Goal: Task Accomplishment & Management: Use online tool/utility

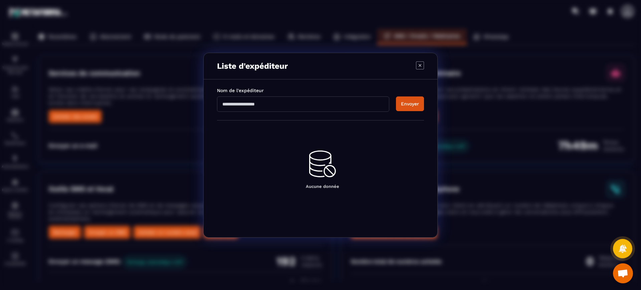
click at [251, 154] on div "Aucune donnée" at bounding box center [322, 170] width 203 height 38
click at [245, 108] on input "Modal window" at bounding box center [303, 104] width 172 height 15
click at [403, 105] on button "Envoyer" at bounding box center [410, 104] width 28 height 15
click at [229, 101] on input "*********" at bounding box center [303, 104] width 172 height 15
click at [227, 103] on input "*********" at bounding box center [303, 104] width 172 height 15
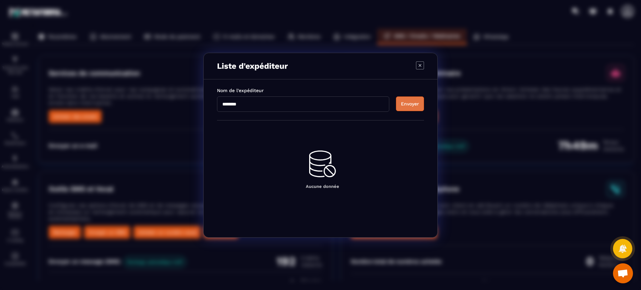
type input "********"
click at [407, 102] on button "Envoyer" at bounding box center [410, 104] width 28 height 15
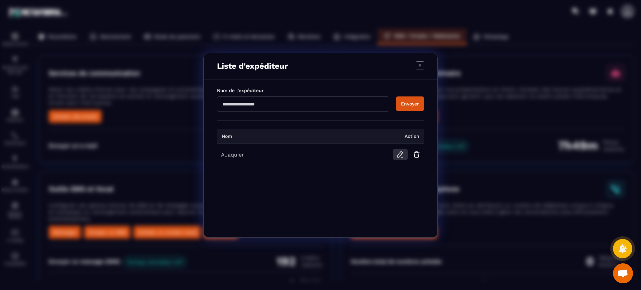
click at [402, 154] on icon "Modal window" at bounding box center [399, 155] width 5 height 6
click at [420, 67] on icon "Modal window" at bounding box center [420, 65] width 8 height 8
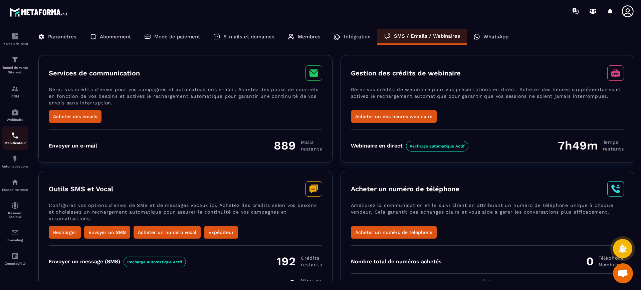
click at [15, 139] on img at bounding box center [15, 136] width 8 height 8
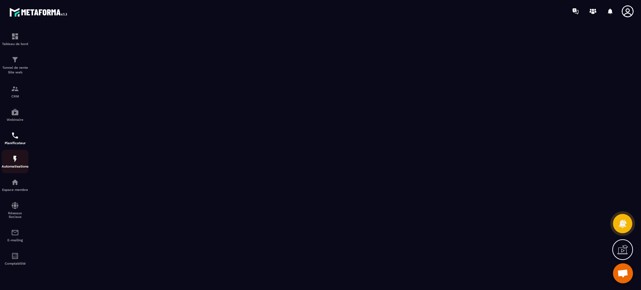
click at [14, 168] on p "Automatisations" at bounding box center [15, 167] width 27 height 4
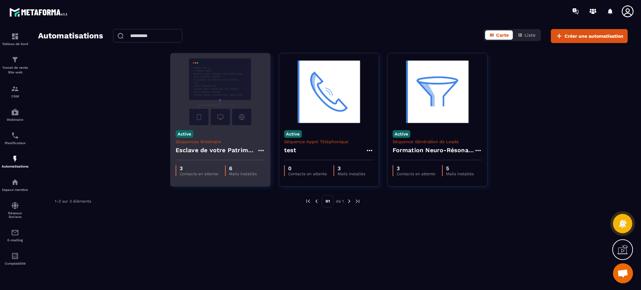
click at [211, 97] on img at bounding box center [221, 91] width 90 height 67
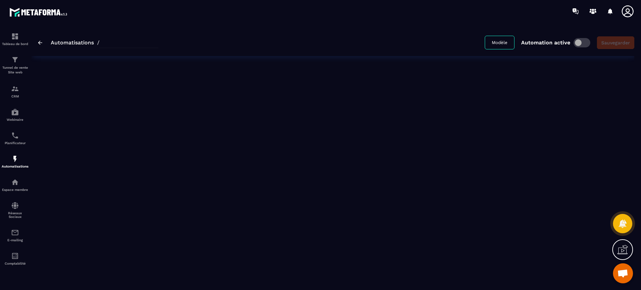
type input "**********"
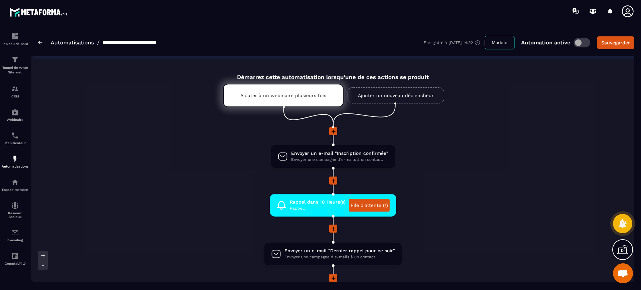
click at [206, 222] on li "Rappel dans 10 Heure(s) Rappel. File d'attente (1) drag-arrow" at bounding box center [333, 209] width 316 height 31
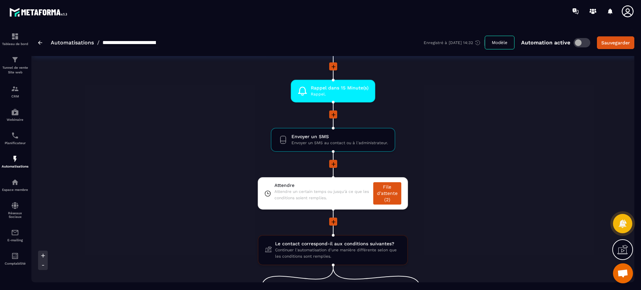
scroll to position [184, 0]
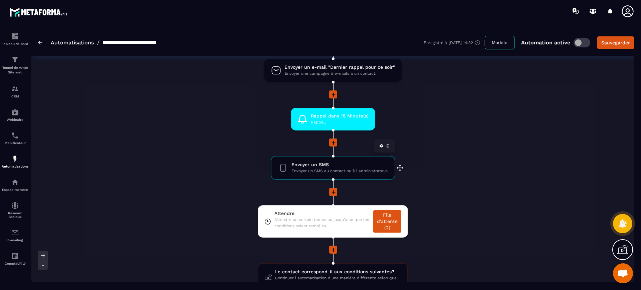
click at [297, 174] on span "Envoyer un SMS au contact ou à l'administrateur." at bounding box center [340, 171] width 97 height 6
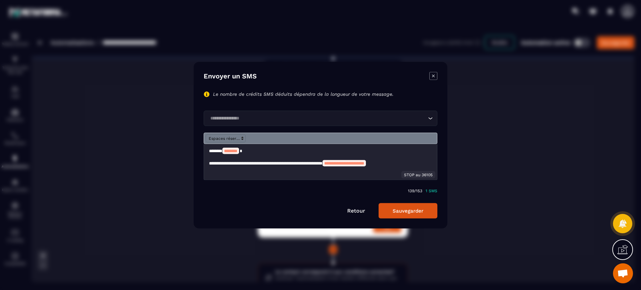
click at [259, 120] on input "Search for option" at bounding box center [317, 118] width 218 height 7
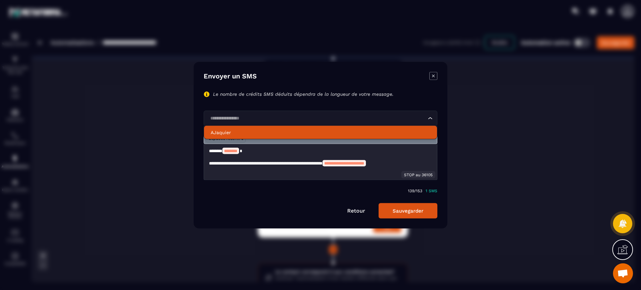
click at [251, 133] on p "AJaquier" at bounding box center [321, 132] width 220 height 7
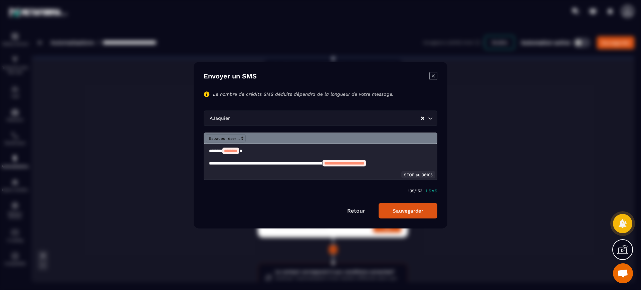
click at [404, 210] on button "Sauvegarder" at bounding box center [408, 210] width 59 height 15
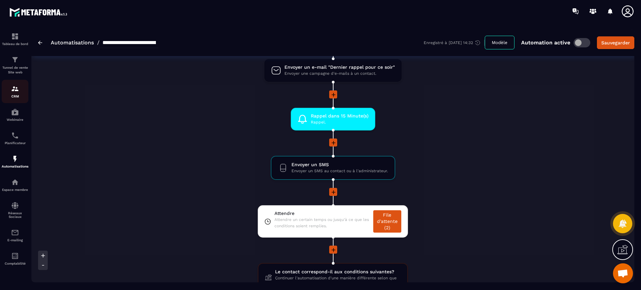
click at [13, 88] on img at bounding box center [15, 89] width 8 height 8
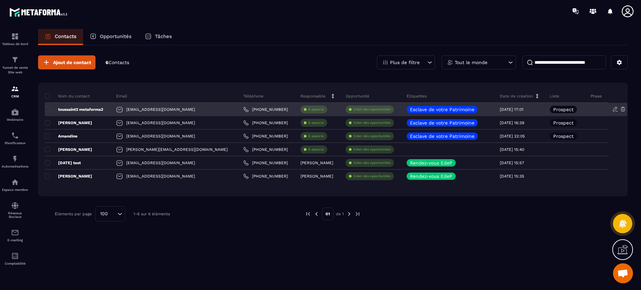
click at [98, 110] on p "toussaint2 metaforma2" at bounding box center [74, 109] width 58 height 5
